Goal: Find specific page/section

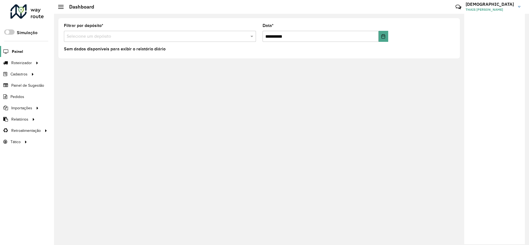
click at [19, 50] on span "Painel" at bounding box center [17, 52] width 11 height 6
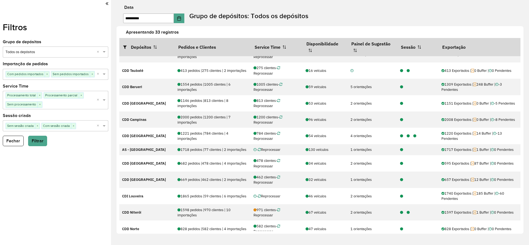
scroll to position [124, 0]
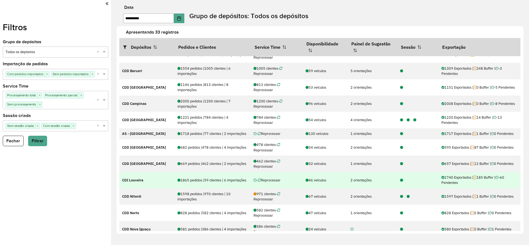
click at [400, 182] on icon at bounding box center [401, 181] width 3 height 4
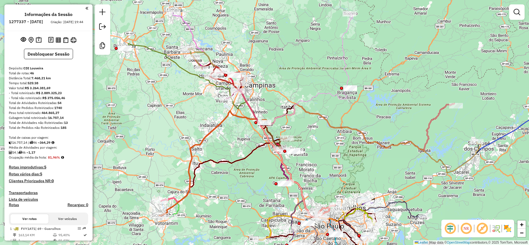
click at [451, 227] on em at bounding box center [450, 228] width 13 height 13
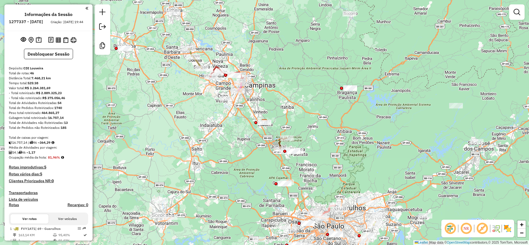
click at [485, 231] on em at bounding box center [482, 228] width 13 height 13
click at [509, 229] on img at bounding box center [507, 228] width 9 height 9
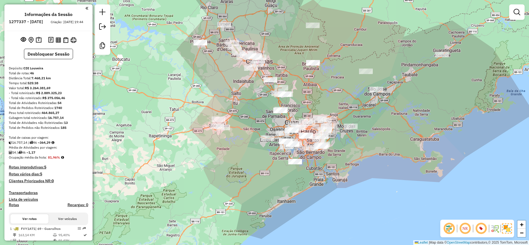
click at [66, 125] on strong "13" at bounding box center [66, 123] width 4 height 4
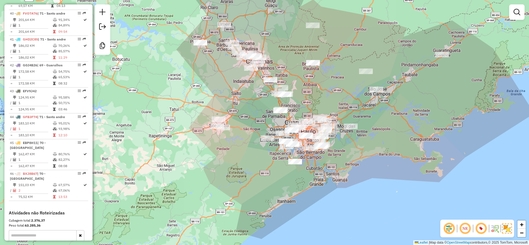
scroll to position [1303, 0]
